Goal: Feedback & Contribution: Leave review/rating

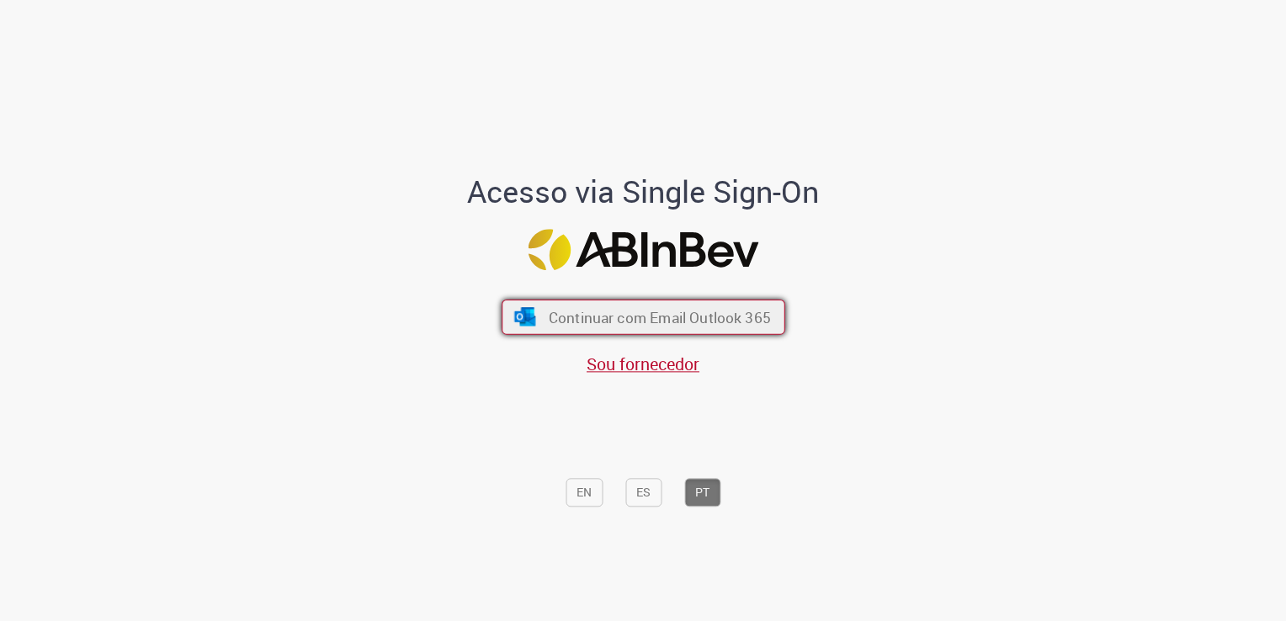
click at [597, 332] on button "Continuar com Email Outlook 365" at bounding box center [644, 317] width 284 height 35
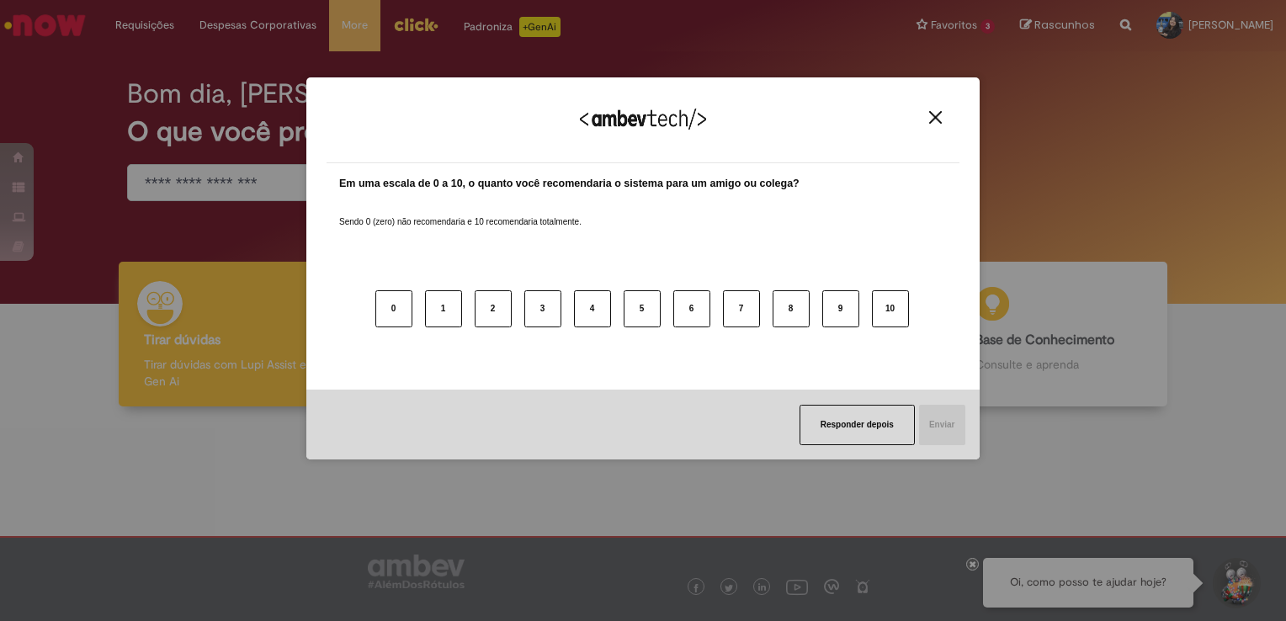
click at [927, 127] on div "Agradecemos seu feedback! Em uma escala de 0 a 10, o quanto você recomendaria o…" at bounding box center [642, 268] width 673 height 383
click at [879, 328] on div "0 1 2 3 4 5 6 7 8 9 10" at bounding box center [643, 298] width 608 height 133
click at [889, 318] on button "10" at bounding box center [890, 308] width 37 height 37
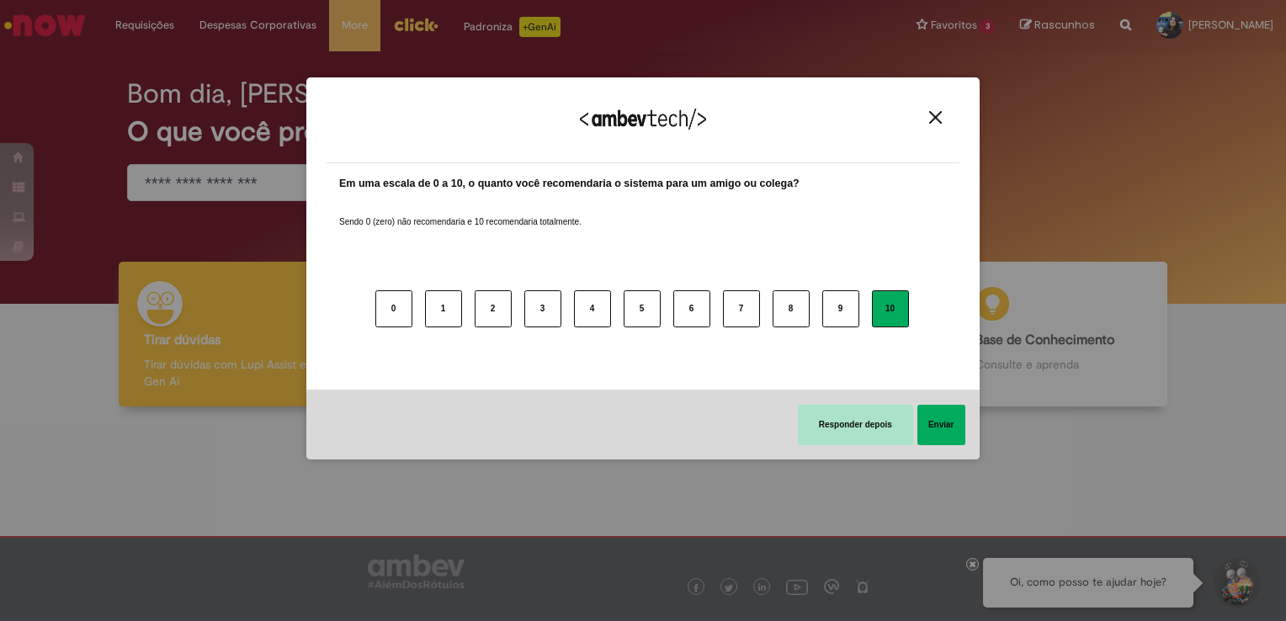
drag, startPoint x: 878, startPoint y: 398, endPoint x: 878, endPoint y: 412, distance: 14.3
click at [878, 406] on div "Responder depois Enviar" at bounding box center [642, 425] width 673 height 70
click at [933, 425] on button "Enviar" at bounding box center [941, 425] width 48 height 40
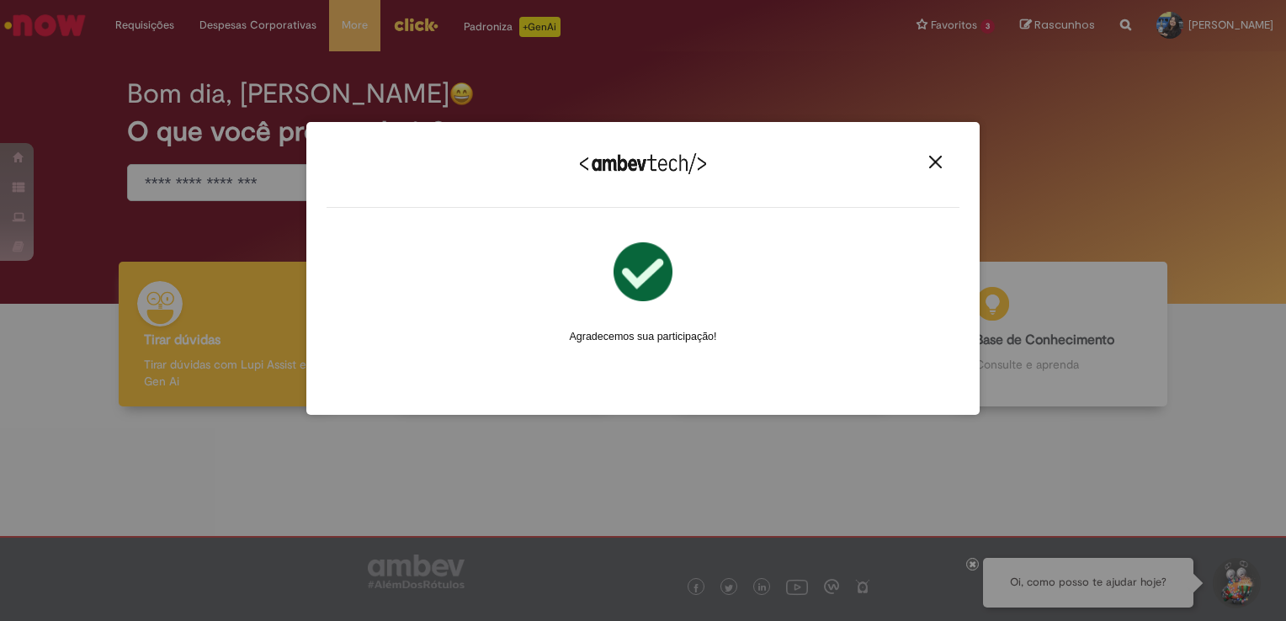
click at [938, 162] on img "Close" at bounding box center [935, 162] width 13 height 13
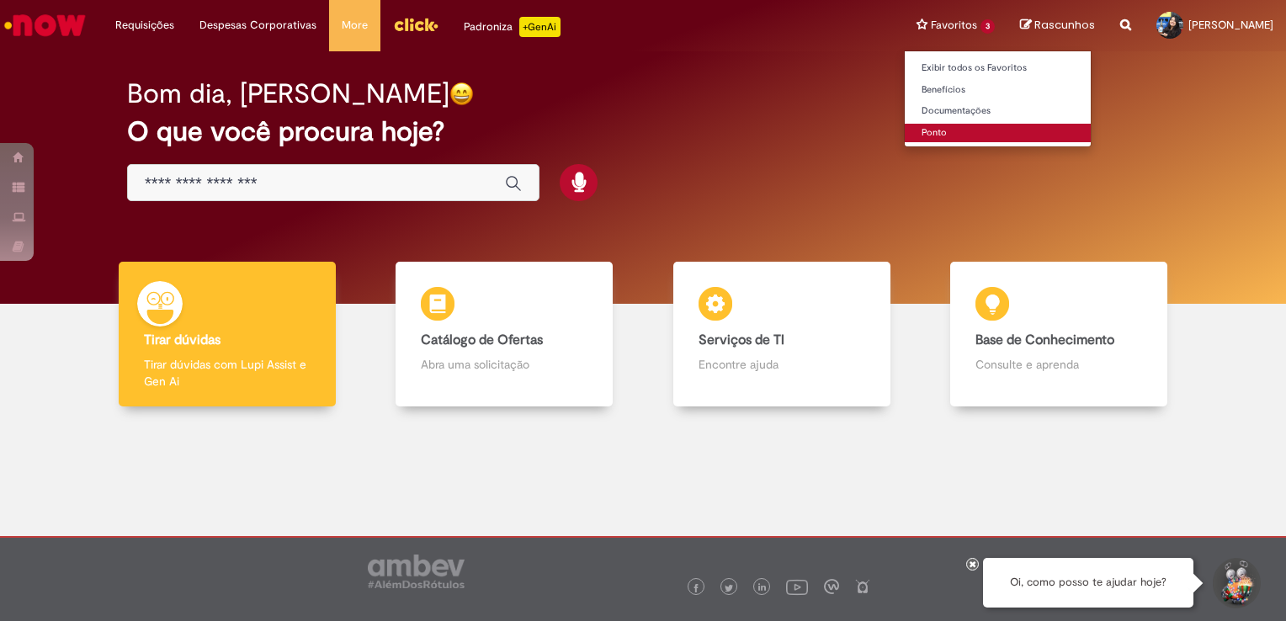
click at [926, 129] on link "Ponto" at bounding box center [998, 133] width 186 height 19
